Goal: Information Seeking & Learning: Learn about a topic

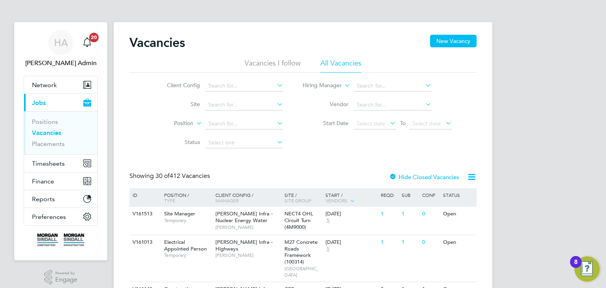
click at [270, 91] on li "Client Config" at bounding box center [219, 85] width 148 height 19
click at [275, 85] on icon at bounding box center [275, 85] width 0 height 11
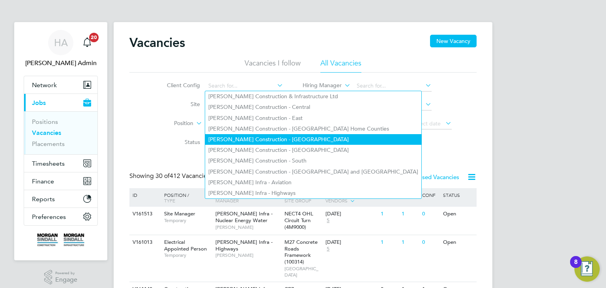
click at [282, 134] on li "[PERSON_NAME] Construction - [GEOGRAPHIC_DATA]" at bounding box center [313, 139] width 216 height 11
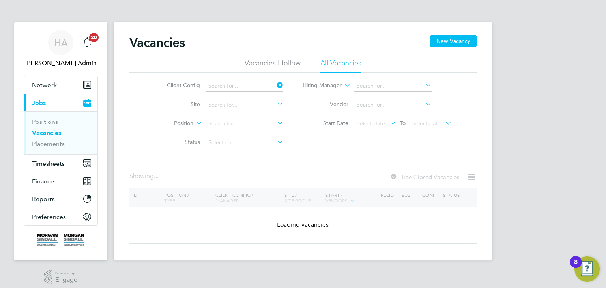
type input "[PERSON_NAME] Construction - [GEOGRAPHIC_DATA]"
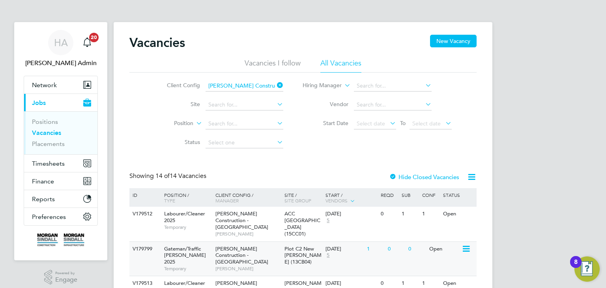
click at [297, 246] on span "Plot C2 New Bailey (13CB04)" at bounding box center [302, 255] width 37 height 20
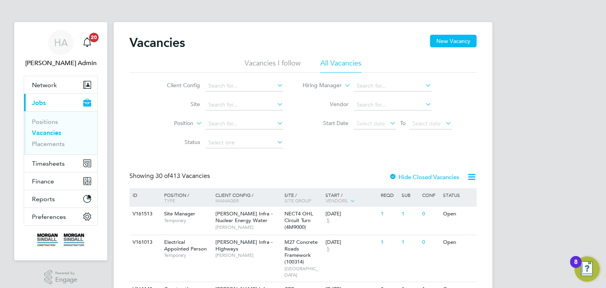
click at [275, 85] on icon at bounding box center [275, 85] width 0 height 11
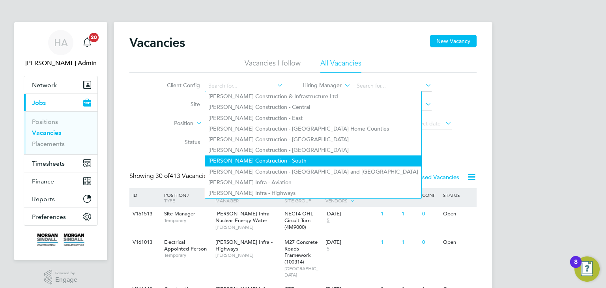
click at [285, 157] on li "[PERSON_NAME] Construction - South" at bounding box center [313, 160] width 216 height 11
type input "[PERSON_NAME] Construction - South"
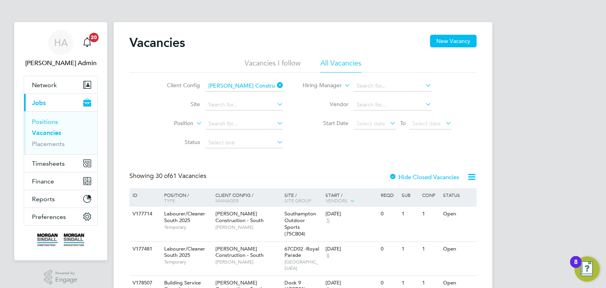
click at [51, 123] on link "Positions" at bounding box center [45, 121] width 26 height 7
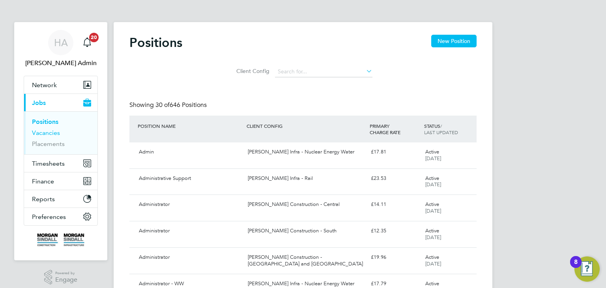
click at [49, 134] on link "Vacancies" at bounding box center [46, 132] width 28 height 7
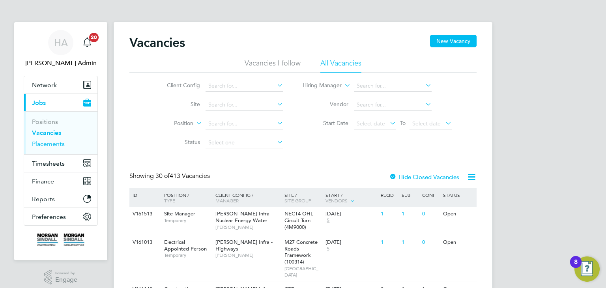
click at [50, 143] on link "Placements" at bounding box center [48, 143] width 33 height 7
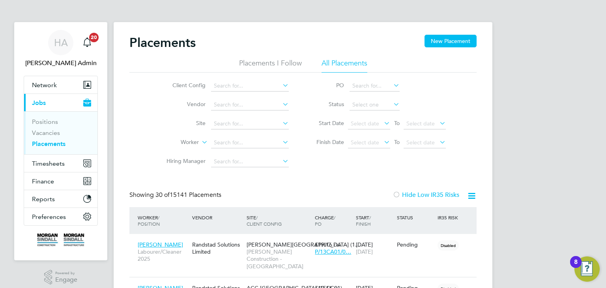
click at [41, 137] on li "Vacancies" at bounding box center [61, 134] width 59 height 11
click at [60, 134] on li "Vacancies" at bounding box center [61, 134] width 59 height 11
click at [57, 133] on link "Vacancies" at bounding box center [46, 132] width 28 height 7
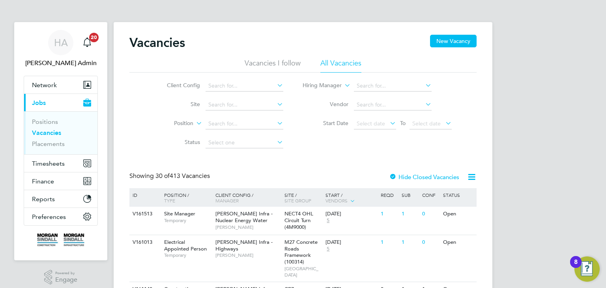
click at [275, 85] on icon at bounding box center [275, 85] width 0 height 11
click at [281, 156] on li "Morgan Sindall Construction - South" at bounding box center [313, 160] width 216 height 11
type input "Morgan Sindall Construction - South"
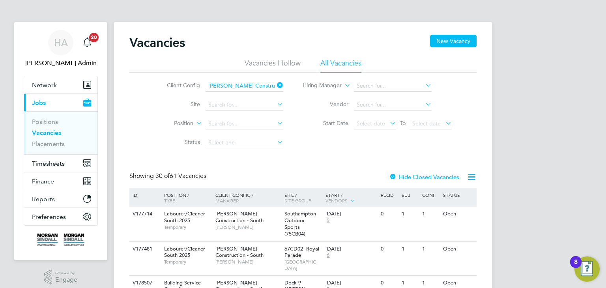
click at [275, 85] on icon at bounding box center [275, 85] width 0 height 11
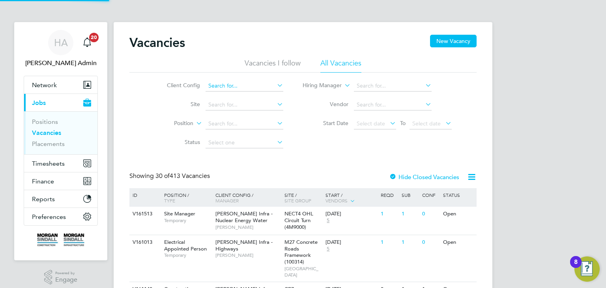
click at [260, 87] on input at bounding box center [244, 85] width 78 height 11
click at [273, 106] on input at bounding box center [244, 104] width 78 height 11
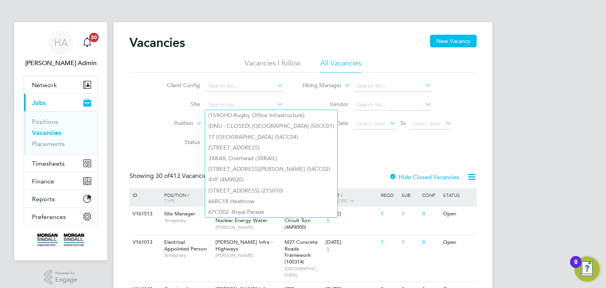
click at [275, 88] on icon at bounding box center [275, 85] width 0 height 11
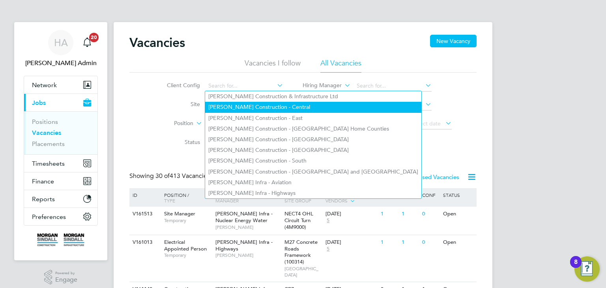
click at [276, 106] on li "Morgan Sindall Construction - Central" at bounding box center [313, 107] width 216 height 11
type input "Morgan Sindall Construction - Central"
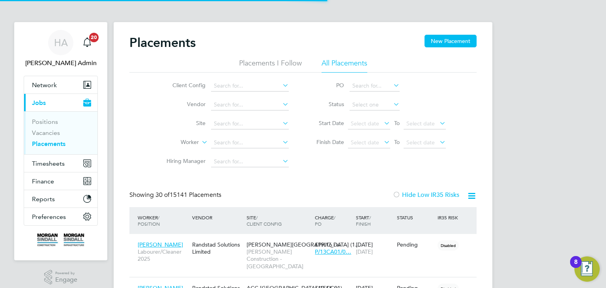
scroll to position [37, 69]
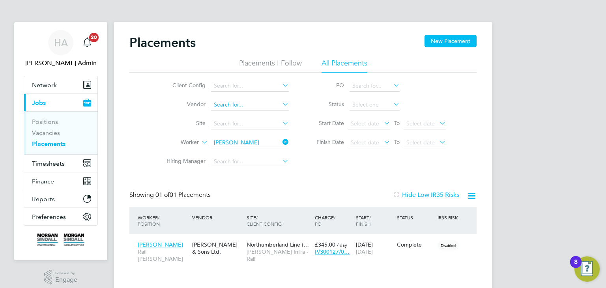
scroll to position [7, 37]
click at [281, 141] on icon at bounding box center [281, 141] width 0 height 11
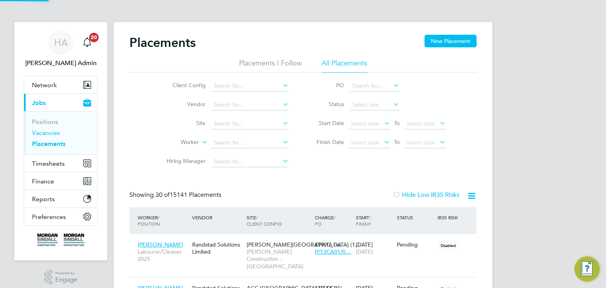
click at [48, 133] on link "Vacancies" at bounding box center [46, 132] width 28 height 7
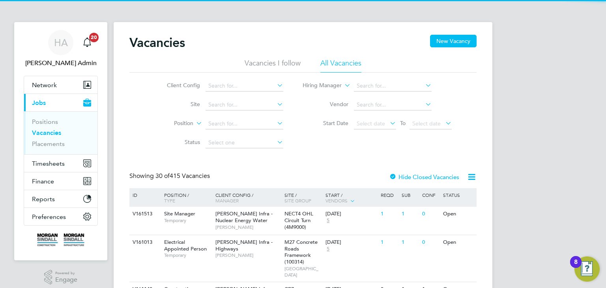
click at [275, 87] on icon at bounding box center [275, 85] width 0 height 11
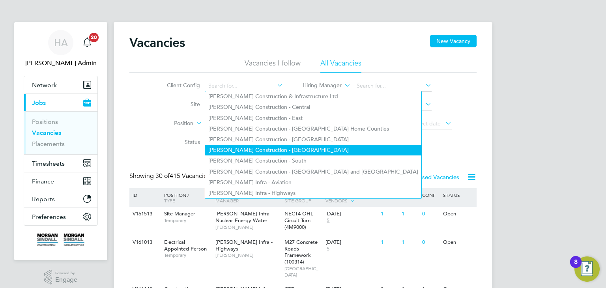
click at [282, 145] on li "[PERSON_NAME] Construction - [GEOGRAPHIC_DATA]" at bounding box center [313, 150] width 216 height 11
type input "[PERSON_NAME] Construction - [GEOGRAPHIC_DATA]"
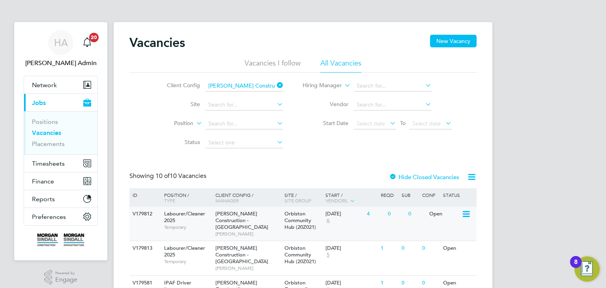
click at [258, 217] on span "[PERSON_NAME] Construction - [GEOGRAPHIC_DATA]" at bounding box center [241, 220] width 53 height 20
